Goal: Task Accomplishment & Management: Manage account settings

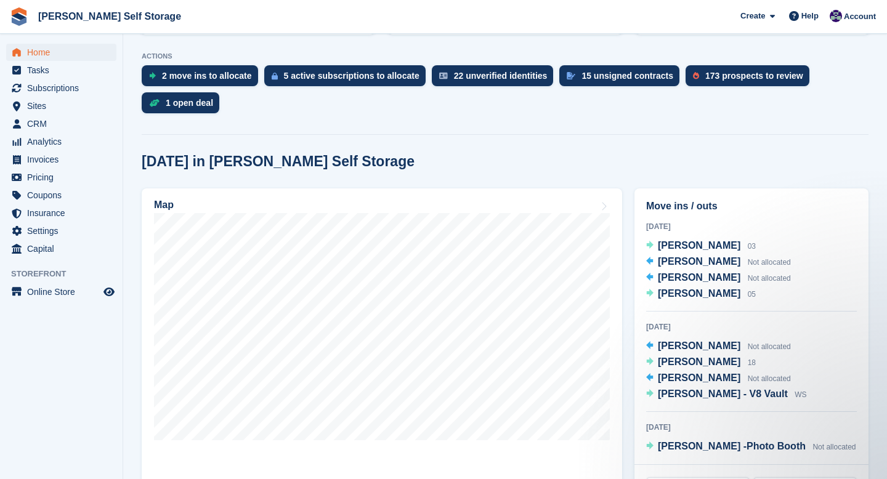
scroll to position [239, 0]
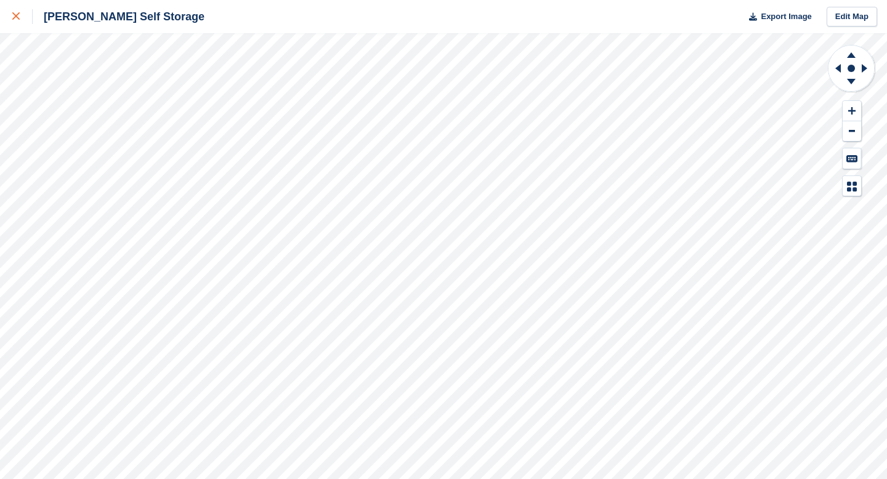
click at [15, 30] on link at bounding box center [16, 16] width 33 height 33
click at [15, 28] on link at bounding box center [16, 16] width 33 height 33
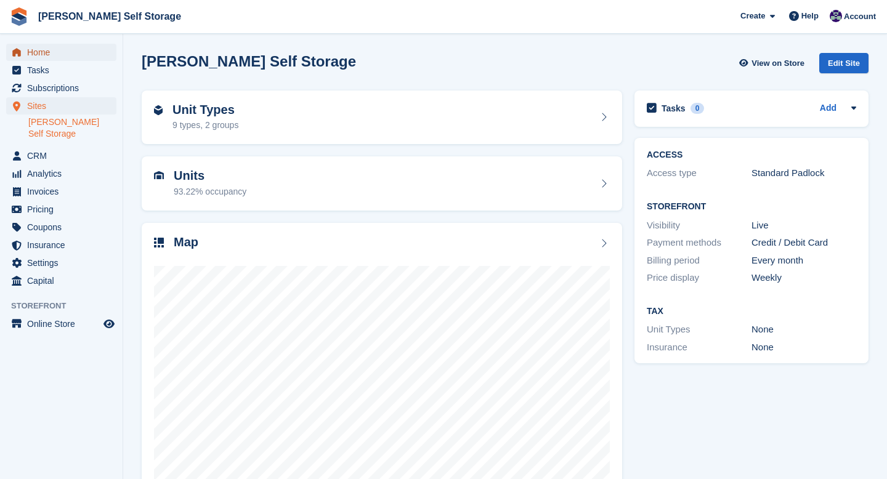
click at [51, 55] on span "Home" at bounding box center [64, 52] width 74 height 17
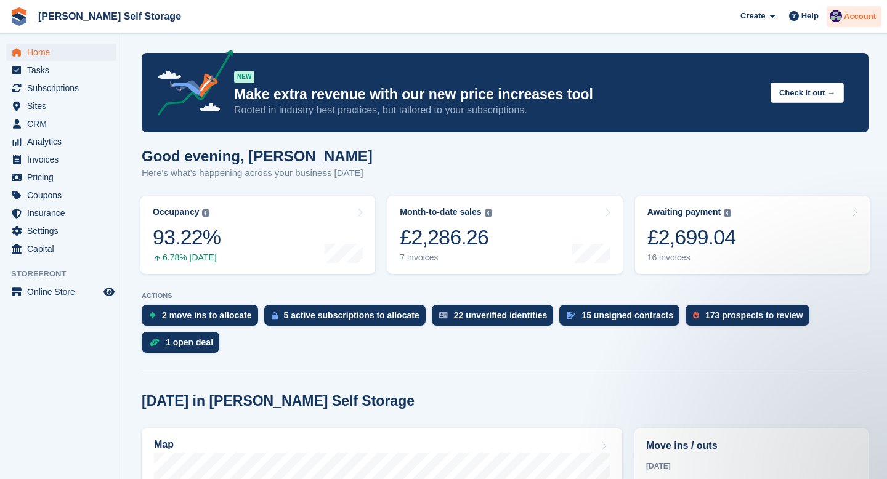
click at [846, 25] on div "Account" at bounding box center [854, 17] width 55 height 22
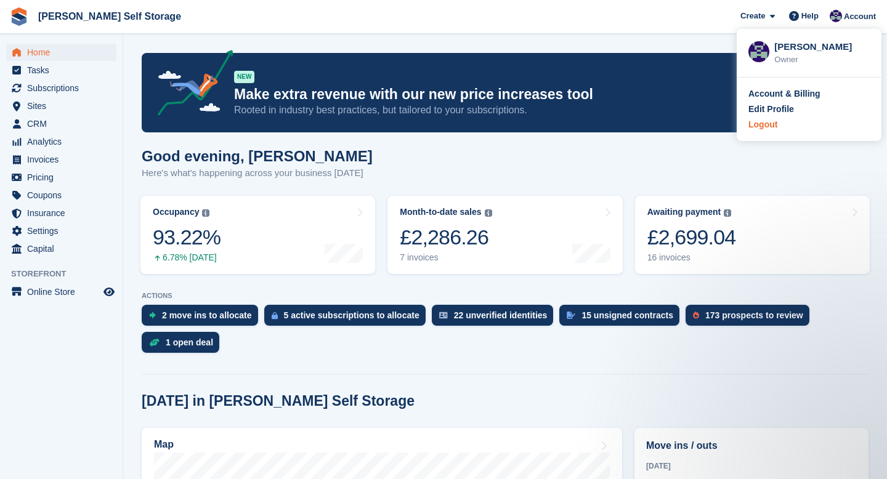
click at [787, 127] on div "Logout" at bounding box center [808, 124] width 121 height 13
